Goal: Task Accomplishment & Management: Manage account settings

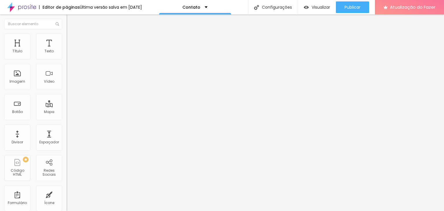
click at [72, 39] on font "Estilo" at bounding box center [76, 37] width 9 height 5
click at [66, 39] on img at bounding box center [68, 41] width 5 height 5
click at [66, 209] on div "Localização Avançada" at bounding box center [99, 212] width 66 height 7
click at [72, 34] on font "Conteúdo" at bounding box center [81, 31] width 18 height 5
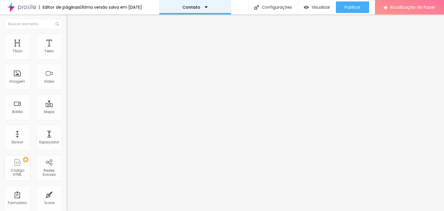
click at [205, 6] on div "Contato" at bounding box center [194, 7] width 25 height 4
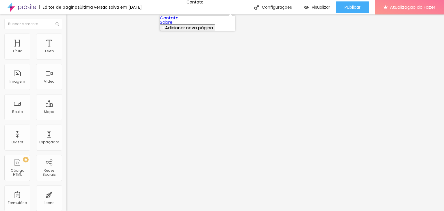
click at [179, 21] on link "Contato" at bounding box center [169, 18] width 19 height 6
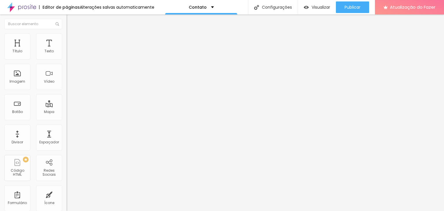
click at [72, 40] on font "Estilo" at bounding box center [76, 37] width 9 height 5
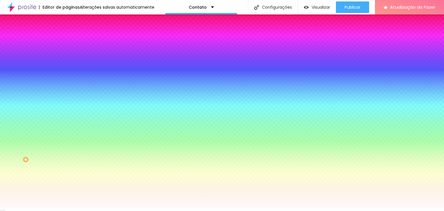
click at [66, 114] on div at bounding box center [99, 114] width 66 height 0
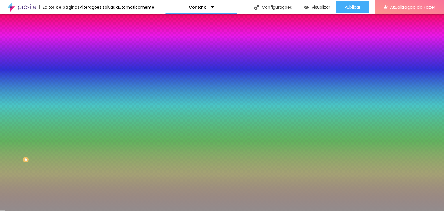
type input "#FFFFFF"
drag, startPoint x: 10, startPoint y: 150, endPoint x: 0, endPoint y: 100, distance: 51.1
click at [66, 101] on div "Botão Tipografia Voltar ao padrão Borda Voltar ao padrão Sombra DESATIVADO Volt…" at bounding box center [99, 118] width 66 height 146
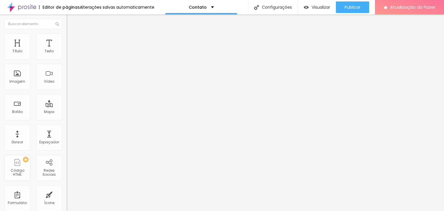
click at [72, 40] on font "Avançado" at bounding box center [81, 37] width 19 height 5
click at [38, 108] on div "Mapa" at bounding box center [49, 107] width 26 height 26
click at [49, 100] on div "Mapa" at bounding box center [49, 107] width 26 height 26
click at [44, 106] on div "Mapa" at bounding box center [49, 107] width 26 height 26
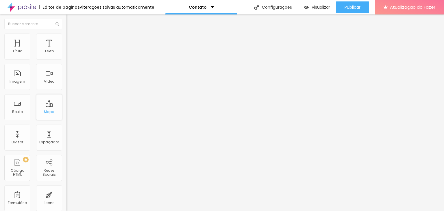
click at [44, 106] on div "Mapa" at bounding box center [49, 107] width 26 height 26
click at [50, 158] on div "Redes Sociais" at bounding box center [49, 168] width 26 height 26
click at [16, 169] on div "PREMIUM Código HTML" at bounding box center [17, 168] width 26 height 26
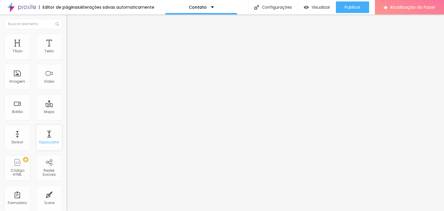
click at [46, 143] on font "Espaçador" at bounding box center [49, 142] width 20 height 5
click at [21, 75] on div "Imagem" at bounding box center [17, 77] width 26 height 26
click at [53, 72] on div "Vídeo" at bounding box center [49, 77] width 26 height 26
click at [51, 53] on div "Texto" at bounding box center [49, 47] width 26 height 26
click at [23, 47] on div "Título" at bounding box center [17, 47] width 26 height 26
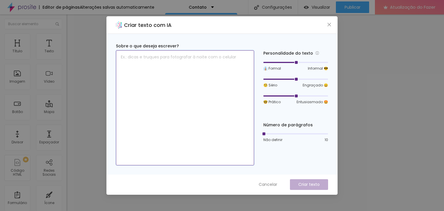
click at [193, 79] on textarea at bounding box center [185, 107] width 138 height 115
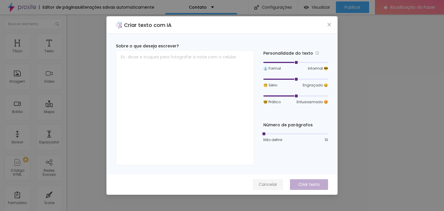
click at [269, 185] on font "Cancelar" at bounding box center [268, 185] width 19 height 6
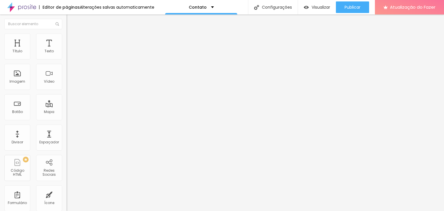
click at [66, 34] on img at bounding box center [68, 36] width 5 height 5
click at [66, 34] on li "Estilo" at bounding box center [99, 31] width 66 height 6
click at [66, 17] on button "Editar nulo" at bounding box center [99, 20] width 66 height 13
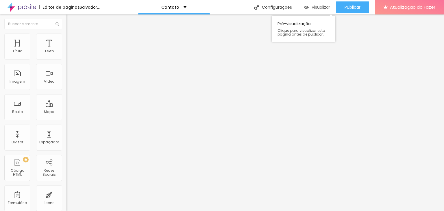
click at [320, 8] on font "Visualizar" at bounding box center [321, 7] width 19 height 6
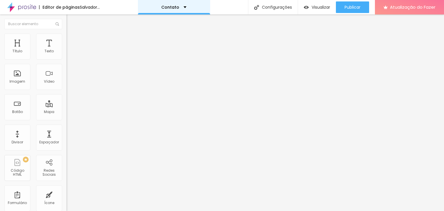
click at [186, 6] on div "Contato" at bounding box center [173, 7] width 25 height 4
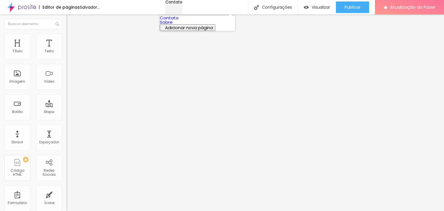
click at [182, 4] on div "Contato" at bounding box center [173, 2] width 17 height 4
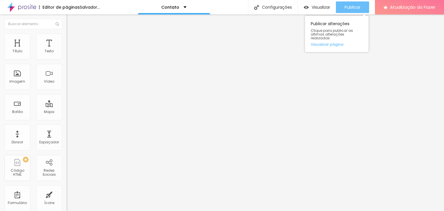
click at [356, 4] on div "Publicar" at bounding box center [353, 7] width 16 height 12
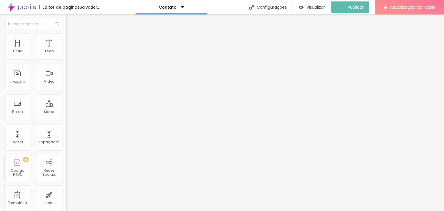
click at [25, 7] on img at bounding box center [21, 7] width 29 height 14
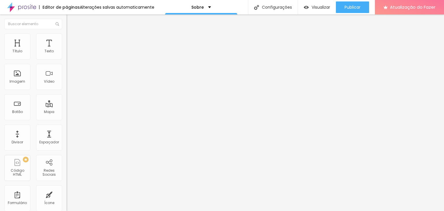
click at [70, 50] on font "Trocar imagem" at bounding box center [84, 47] width 28 height 5
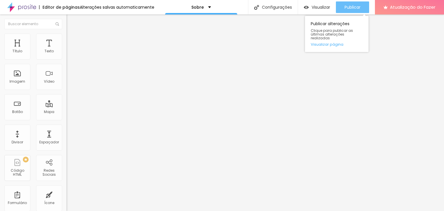
click at [341, 13] on button "Publicar" at bounding box center [352, 7] width 33 height 12
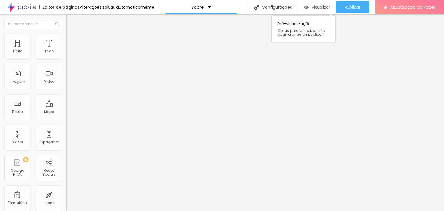
click at [316, 6] on font "Visualizar" at bounding box center [321, 7] width 19 height 6
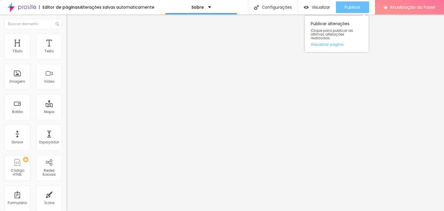
click at [349, 4] on font "Publicar" at bounding box center [353, 7] width 16 height 6
click at [355, 8] on font "Publicar" at bounding box center [353, 7] width 16 height 6
click at [346, 4] on font "Publicar" at bounding box center [353, 7] width 16 height 6
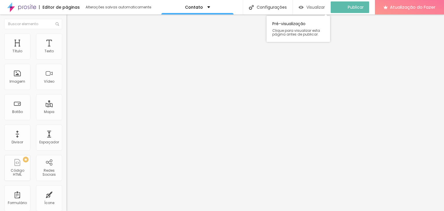
click at [314, 4] on div "Visualizar" at bounding box center [312, 7] width 26 height 12
